Goal: Find specific page/section: Find specific page/section

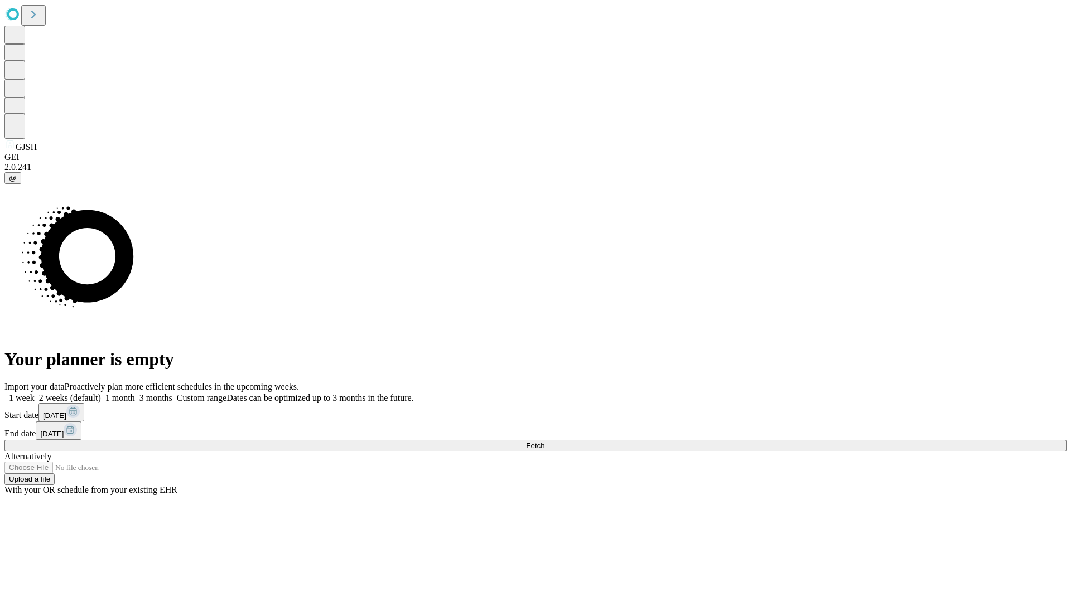
click at [544, 442] on span "Fetch" at bounding box center [535, 446] width 18 height 8
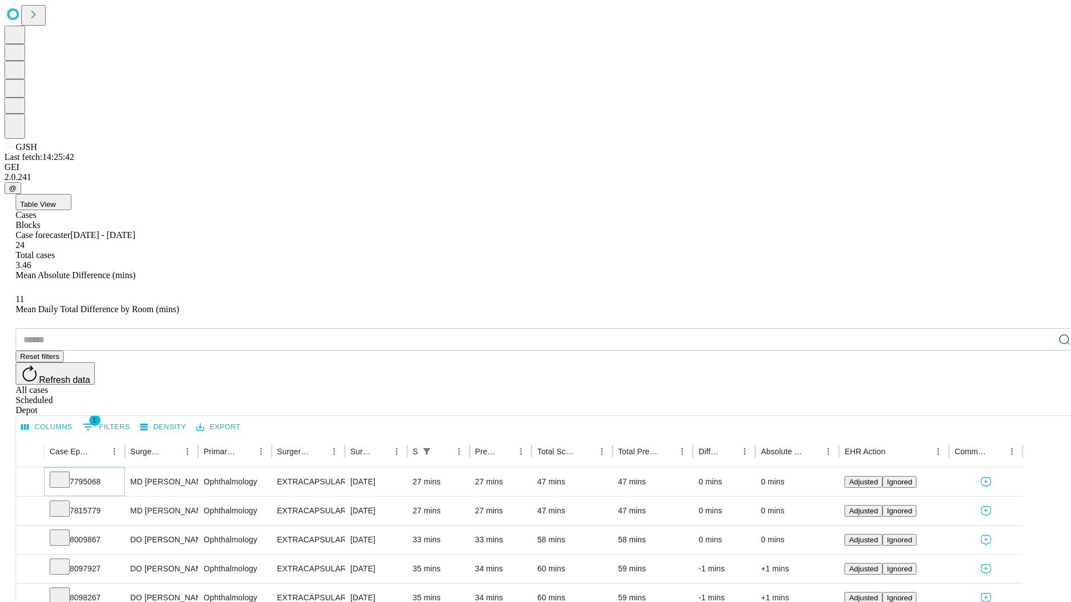
click at [65, 473] on icon at bounding box center [59, 478] width 11 height 11
